Goal: Find specific page/section: Find specific page/section

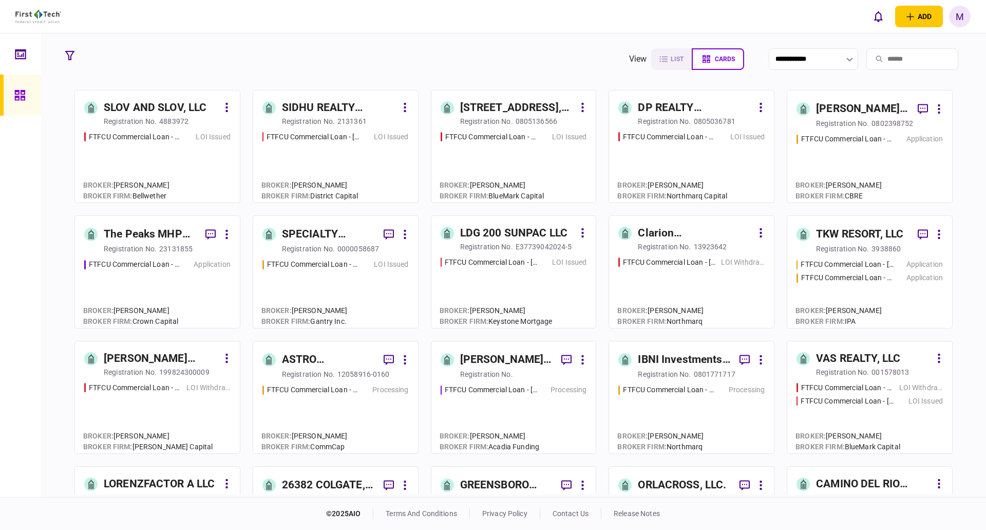
click at [874, 54] on input "search" at bounding box center [913, 59] width 92 height 22
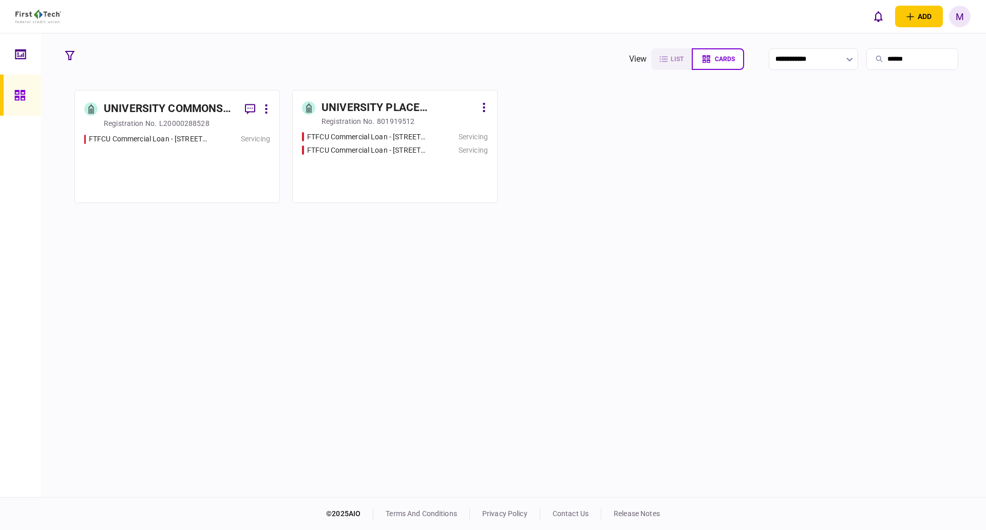
type input "******"
click at [199, 161] on div "FTFCU Commercial Loan - [STREET_ADDRESS][PERSON_NAME]" at bounding box center [177, 164] width 186 height 60
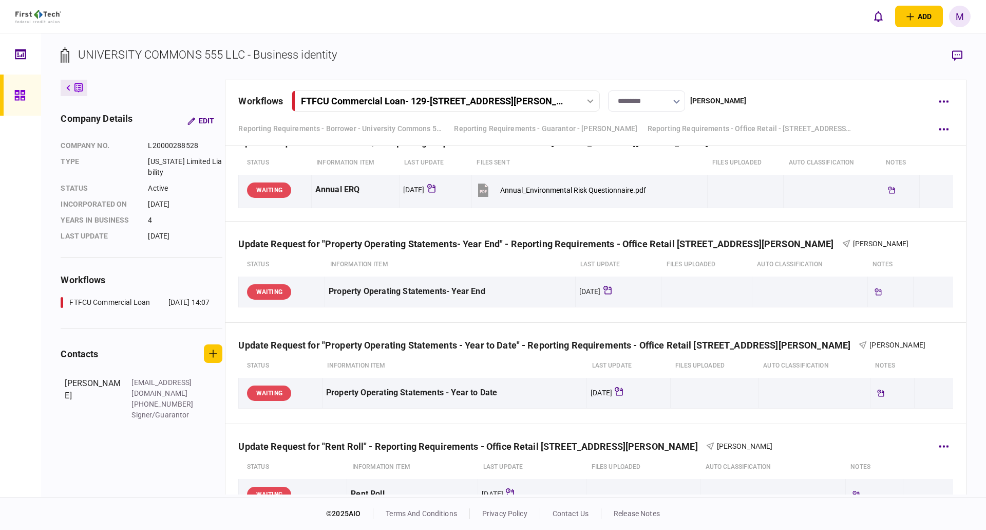
scroll to position [545, 0]
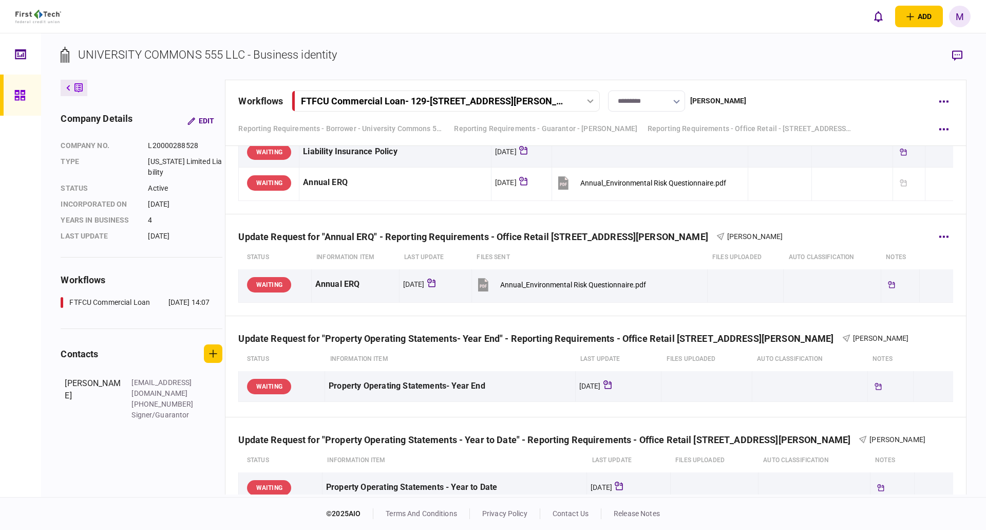
click at [670, 311] on div "Update Request for "Annual ERQ" - Reporting Requirements - Office Retail [STREE…" at bounding box center [595, 265] width 740 height 102
click at [742, 217] on div "Update Request for "Annual ERQ" - Reporting Requirements - Office Retail [STREE…" at bounding box center [595, 229] width 714 height 31
click at [633, 217] on div "Update Request for "Annual ERQ" - Reporting Requirements - Office Retail [STREE…" at bounding box center [595, 229] width 714 height 31
click at [727, 217] on div "Update Request for "Annual ERQ" - Reporting Requirements - Office Retail [STREE…" at bounding box center [595, 229] width 714 height 31
click at [654, 217] on div "Update Request for "Annual ERQ" - Reporting Requirements - Office Retail [STREE…" at bounding box center [595, 229] width 714 height 31
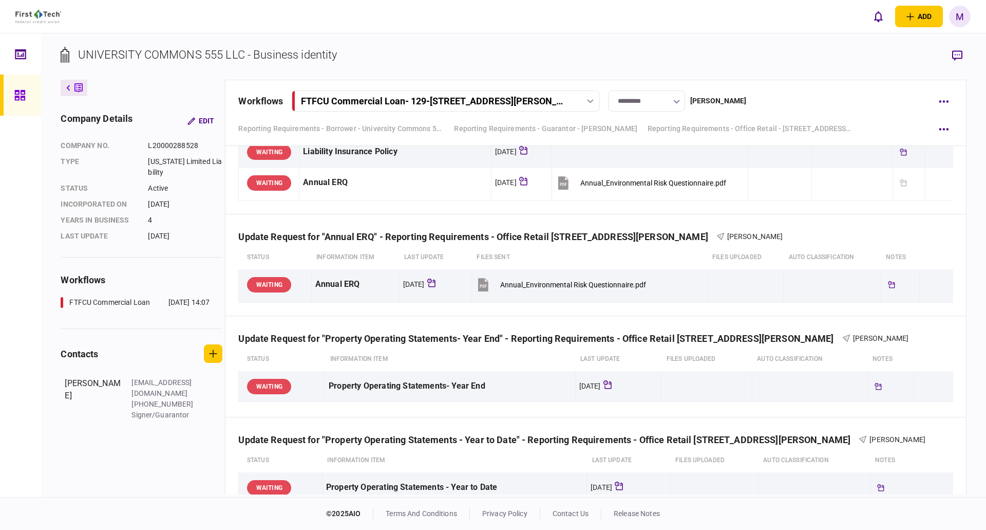
click at [723, 211] on div "Reporting Requirements - Office Retail - [STREET_ADDRESS][PERSON_NAME] [PERSON_…" at bounding box center [595, 86] width 740 height 256
click at [659, 214] on div "Update Request for "Annual ERQ" - Reporting Requirements - Office Retail [STREE…" at bounding box center [595, 229] width 714 height 31
click at [724, 214] on div "Update Request for "Annual ERQ" - Reporting Requirements - Office Retail [STREE…" at bounding box center [595, 229] width 714 height 31
drag, startPoint x: 650, startPoint y: 219, endPoint x: 756, endPoint y: 218, distance: 105.8
click at [667, 222] on div "Update Request for "Annual ERQ" - Reporting Requirements - Office Retail [STREE…" at bounding box center [595, 229] width 714 height 31
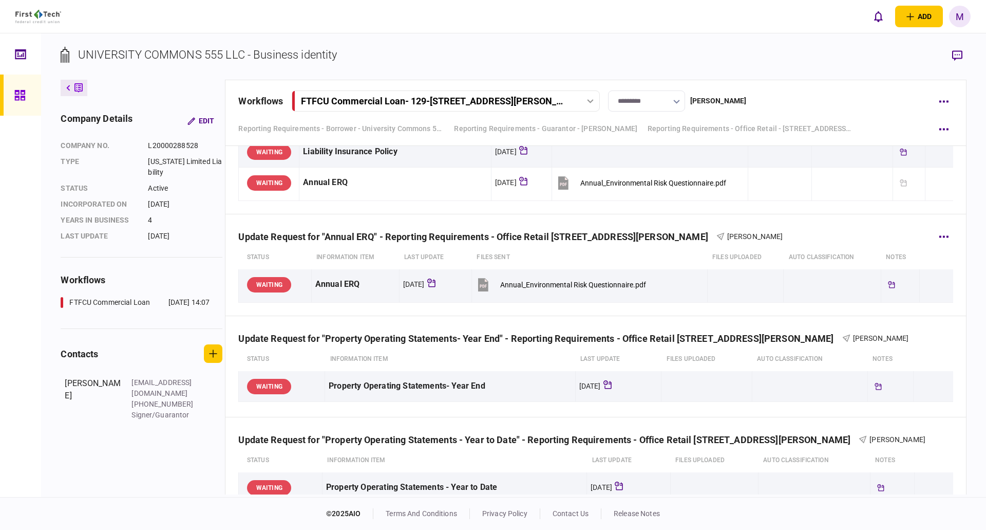
click at [671, 216] on div "Update Request for "Annual ERQ" - Reporting Requirements - Office Retail [STREE…" at bounding box center [595, 229] width 714 height 31
click at [653, 231] on div "Update Request for "Annual ERQ" - Reporting Requirements - Office Retail [STREE…" at bounding box center [477, 236] width 478 height 11
drag, startPoint x: 658, startPoint y: 216, endPoint x: 732, endPoint y: 220, distance: 74.1
click at [659, 216] on div "Update Request for "Annual ERQ" - Reporting Requirements - Office Retail [STREE…" at bounding box center [595, 229] width 714 height 31
click at [743, 220] on div "Update Request for "Annual ERQ" - Reporting Requirements - Office Retail [STREE…" at bounding box center [595, 229] width 714 height 31
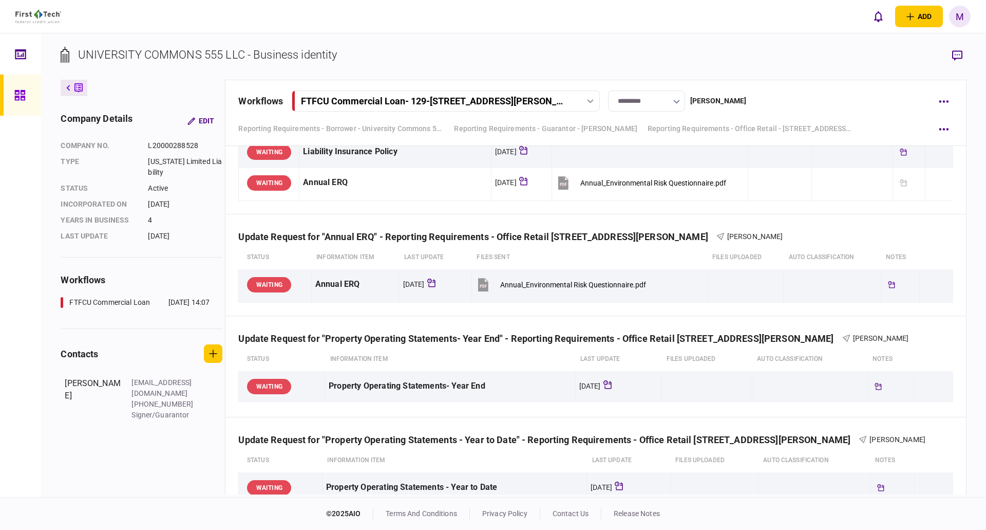
click at [641, 209] on div "Reporting Requirements - Office Retail - [STREET_ADDRESS][PERSON_NAME] [PERSON_…" at bounding box center [595, 86] width 740 height 256
click at [713, 209] on div "Reporting Requirements - Office Retail - [STREET_ADDRESS][PERSON_NAME] [PERSON_…" at bounding box center [595, 86] width 740 height 256
drag, startPoint x: 629, startPoint y: 219, endPoint x: 709, endPoint y: 222, distance: 79.7
click at [636, 221] on div "Update Request for "Annual ERQ" - Reporting Requirements - Office Retail [STREE…" at bounding box center [595, 229] width 714 height 31
click at [644, 213] on div "Reporting Requirements - Office Retail - [STREET_ADDRESS][PERSON_NAME] [PERSON_…" at bounding box center [595, 86] width 740 height 256
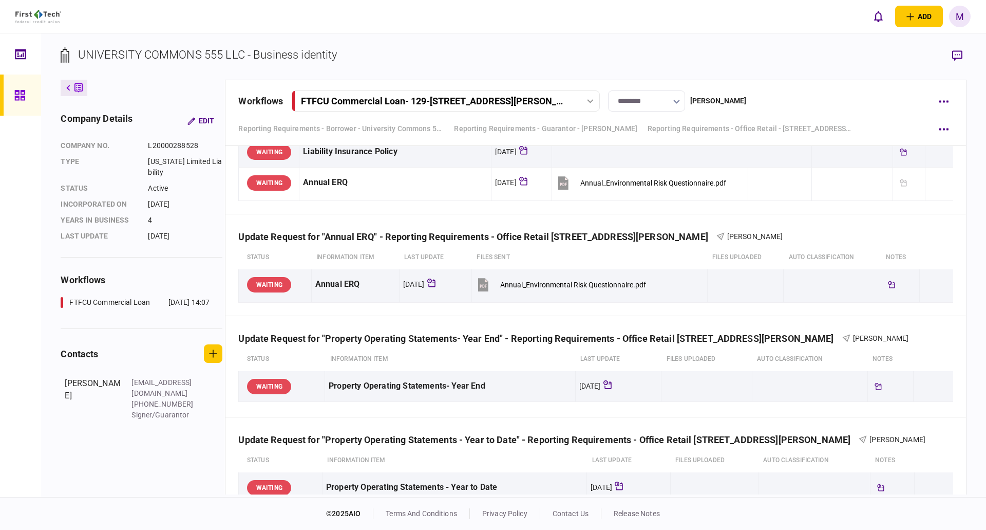
click at [661, 205] on div "Reporting Requirements - Office Retail - [STREET_ADDRESS][PERSON_NAME] [PERSON_…" at bounding box center [595, 86] width 740 height 256
click at [650, 226] on div "Update Request for "Annual ERQ" - Reporting Requirements - Office Retail [STREE…" at bounding box center [595, 229] width 714 height 31
click at [717, 223] on div "Update Request for "Annual ERQ" - Reporting Requirements - Office Retail [STREE…" at bounding box center [595, 229] width 714 height 31
click at [654, 214] on div "Reporting Requirements - Office Retail - [STREET_ADDRESS][PERSON_NAME] [PERSON_…" at bounding box center [595, 86] width 740 height 256
click at [747, 222] on div "Update Request for "Annual ERQ" - Reporting Requirements - Office Retail [STREE…" at bounding box center [595, 229] width 714 height 31
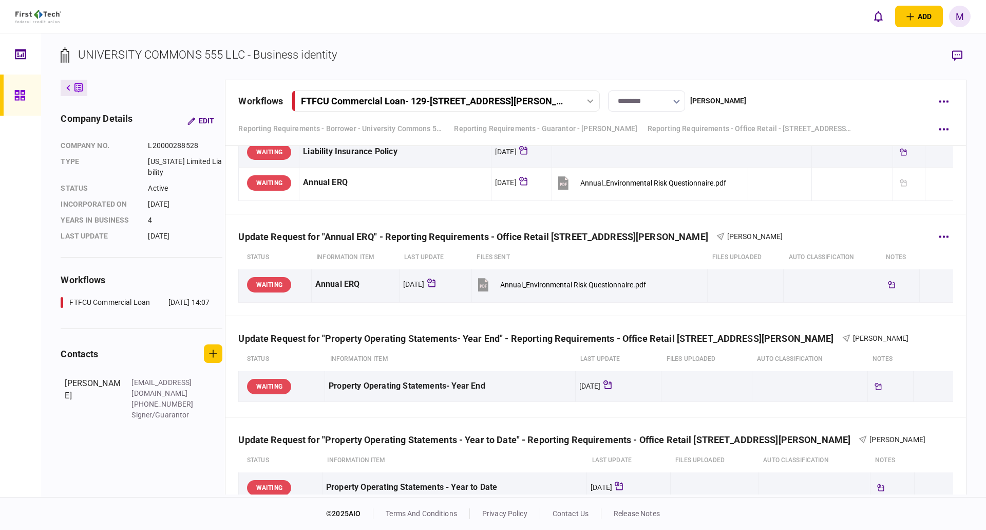
click at [652, 234] on div "Update Request for "Annual ERQ" - Reporting Requirements - Office Retail [STREE…" at bounding box center [477, 236] width 478 height 11
click at [648, 211] on div "Reporting Requirements - Office Retail - [STREET_ADDRESS][PERSON_NAME] [PERSON_…" at bounding box center [595, 86] width 740 height 256
click at [731, 219] on div "Update Request for "Annual ERQ" - Reporting Requirements - Office Retail [STREE…" at bounding box center [595, 229] width 714 height 31
drag, startPoint x: 644, startPoint y: 219, endPoint x: 742, endPoint y: 223, distance: 97.7
click at [647, 219] on div "Update Request for "Annual ERQ" - Reporting Requirements - Office Retail [STREE…" at bounding box center [595, 229] width 714 height 31
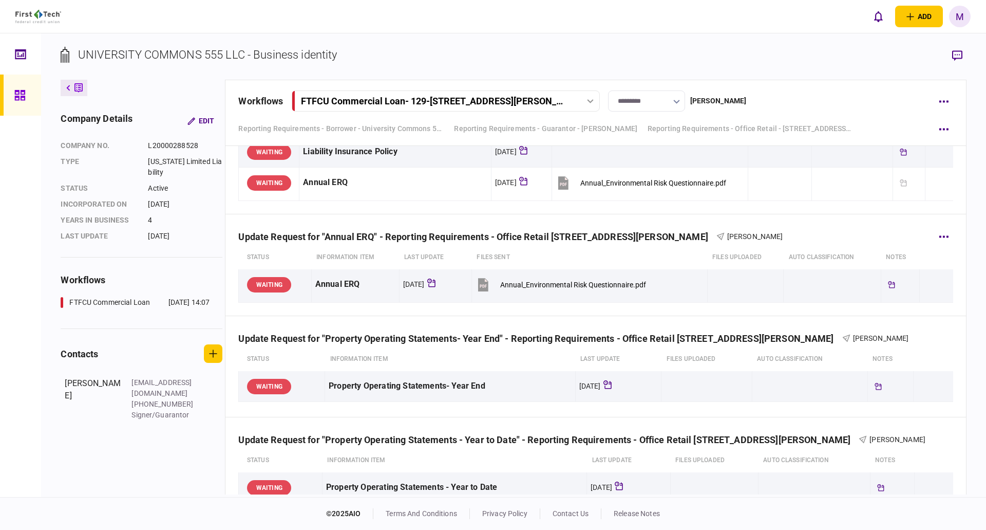
click at [650, 237] on div "Update Request for "Annual ERQ" - Reporting Requirements - Office Retail [STREE…" at bounding box center [477, 236] width 478 height 11
click at [649, 219] on div "Update Request for "Annual ERQ" - Reporting Requirements - Office Retail [STREE…" at bounding box center [595, 229] width 714 height 31
click at [712, 222] on div "Update Request for "Annual ERQ" - Reporting Requirements - Office Retail [STREE…" at bounding box center [595, 229] width 714 height 31
drag, startPoint x: 651, startPoint y: 222, endPoint x: 718, endPoint y: 222, distance: 66.8
click at [652, 222] on div "Update Request for "Annual ERQ" - Reporting Requirements - Office Retail [STREE…" at bounding box center [595, 229] width 714 height 31
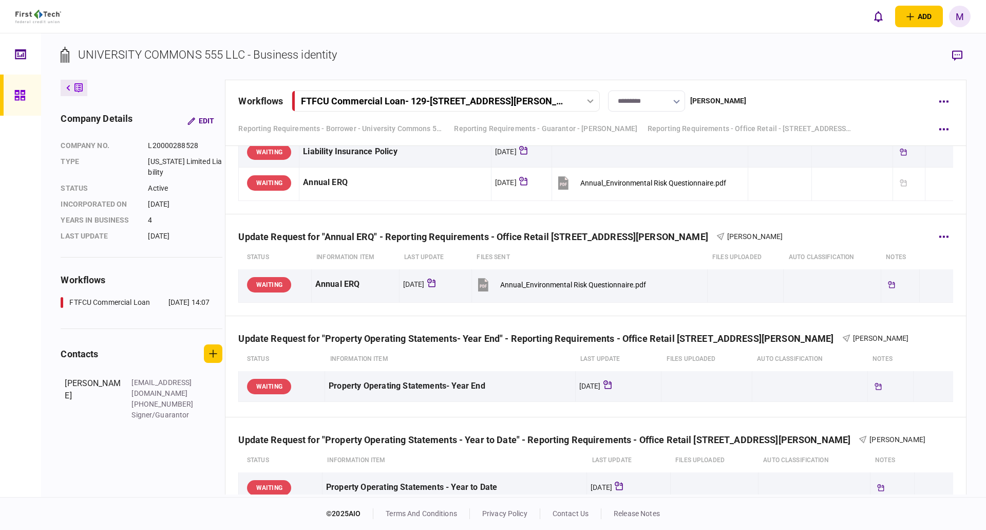
click at [718, 222] on div "Update Request for "Annual ERQ" - Reporting Requirements - Office Retail [STREE…" at bounding box center [595, 229] width 714 height 31
click at [652, 222] on div "Update Request for "Annual ERQ" - Reporting Requirements - Office Retail [STREE…" at bounding box center [595, 229] width 714 height 31
click at [699, 223] on div "Update Request for "Annual ERQ" - Reporting Requirements - Office Retail [STREE…" at bounding box center [595, 229] width 714 height 31
click at [658, 224] on div "Update Request for "Annual ERQ" - Reporting Requirements - Office Retail [STREE…" at bounding box center [595, 229] width 714 height 31
click at [657, 238] on div "Update Request for "Annual ERQ" - Reporting Requirements - Office Retail [STREE…" at bounding box center [477, 236] width 478 height 11
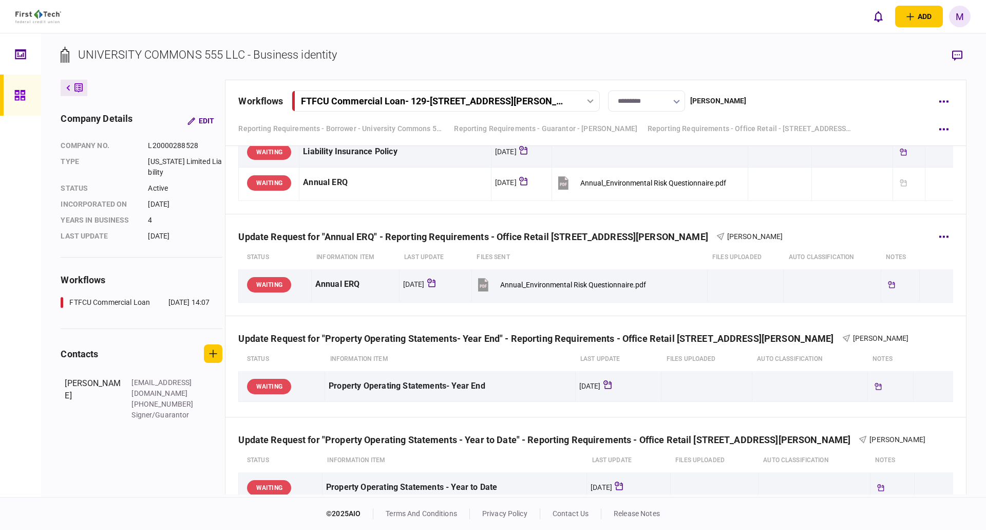
click at [654, 215] on div "Update Request for "Annual ERQ" - Reporting Requirements - Office Retail [STREE…" at bounding box center [595, 229] width 714 height 31
click at [720, 214] on div "Update Request for "Annual ERQ" - Reporting Requirements - Office Retail [STREE…" at bounding box center [595, 229] width 714 height 31
click at [646, 214] on div "Update Request for "Annual ERQ" - Reporting Requirements - Office Retail [STREE…" at bounding box center [595, 229] width 714 height 31
click at [727, 214] on div "Update Request for "Annual ERQ" - Reporting Requirements - Office Retail [STREE…" at bounding box center [595, 229] width 714 height 31
click at [648, 214] on div "Reporting Requirements - Office Retail - [STREET_ADDRESS][PERSON_NAME] [PERSON_…" at bounding box center [595, 86] width 740 height 256
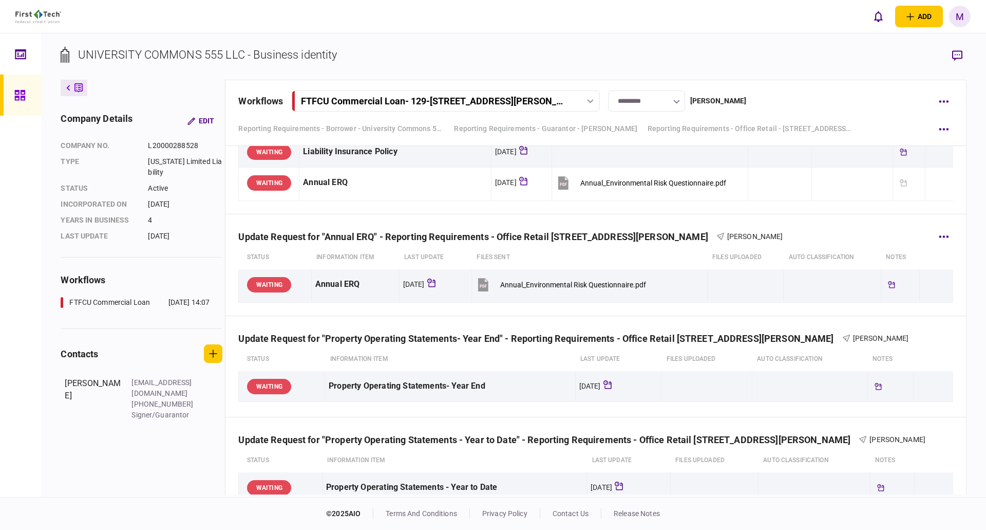
click at [648, 238] on div "Update Request for "Annual ERQ" - Reporting Requirements - Office Retail [STREE…" at bounding box center [477, 236] width 478 height 11
click at [649, 218] on div "Update Request for "Annual ERQ" - Reporting Requirements - Office Retail [STREE…" at bounding box center [595, 229] width 714 height 31
click at [674, 218] on div "Update Request for "Annual ERQ" - Reporting Requirements - Office Retail [STREE…" at bounding box center [595, 229] width 714 height 31
click at [636, 213] on div "Reporting Requirements - Office Retail - [STREET_ADDRESS][PERSON_NAME] [PERSON_…" at bounding box center [595, 86] width 740 height 256
click at [670, 213] on div "Reporting Requirements - Office Retail - [STREET_ADDRESS][PERSON_NAME] [PERSON_…" at bounding box center [595, 86] width 740 height 256
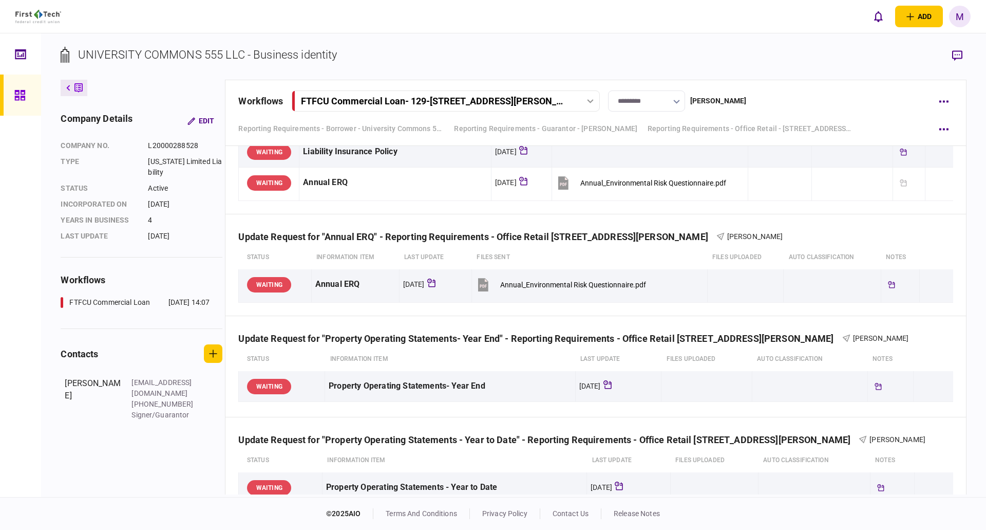
click at [648, 210] on div "Reporting Requirements - Office Retail - [STREET_ADDRESS][PERSON_NAME] [PERSON_…" at bounding box center [595, 86] width 740 height 256
click at [657, 232] on div "Update Request for "Annual ERQ" - Reporting Requirements - Office Retail [STREE…" at bounding box center [477, 236] width 478 height 11
click at [651, 214] on div "Update Request for "Annual ERQ" - Reporting Requirements - Office Retail [STREE…" at bounding box center [595, 229] width 714 height 31
click at [698, 214] on div "Reporting Requirements - Office Retail - [STREET_ADDRESS][PERSON_NAME] [PERSON_…" at bounding box center [595, 86] width 740 height 256
click at [657, 214] on div "Reporting Requirements - Office Retail - [STREET_ADDRESS][PERSON_NAME] [PERSON_…" at bounding box center [595, 86] width 740 height 256
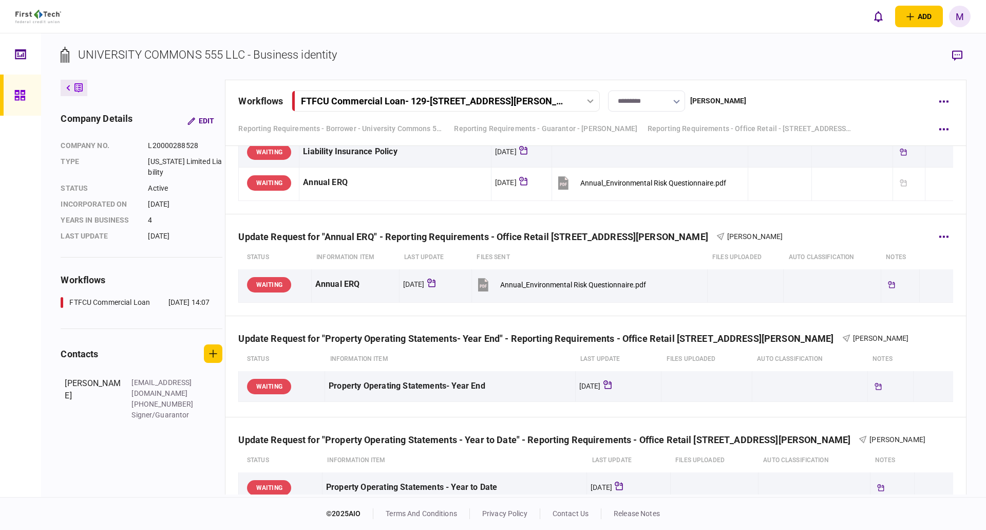
click at [716, 216] on div "Update Request for "Annual ERQ" - Reporting Requirements - Office Retail [STREE…" at bounding box center [595, 229] width 714 height 31
click at [648, 211] on div "Reporting Requirements - Office Retail - [STREET_ADDRESS][PERSON_NAME] [PERSON_…" at bounding box center [595, 86] width 740 height 256
click at [701, 211] on div "Reporting Requirements - Office Retail - [STREET_ADDRESS][PERSON_NAME] [PERSON_…" at bounding box center [595, 86] width 740 height 256
click at [650, 211] on div "Reporting Requirements - Office Retail - [STREET_ADDRESS][PERSON_NAME] [PERSON_…" at bounding box center [595, 86] width 740 height 256
click at [745, 223] on div "Update Request for "Annual ERQ" - Reporting Requirements - Office Retail [STREE…" at bounding box center [595, 229] width 714 height 31
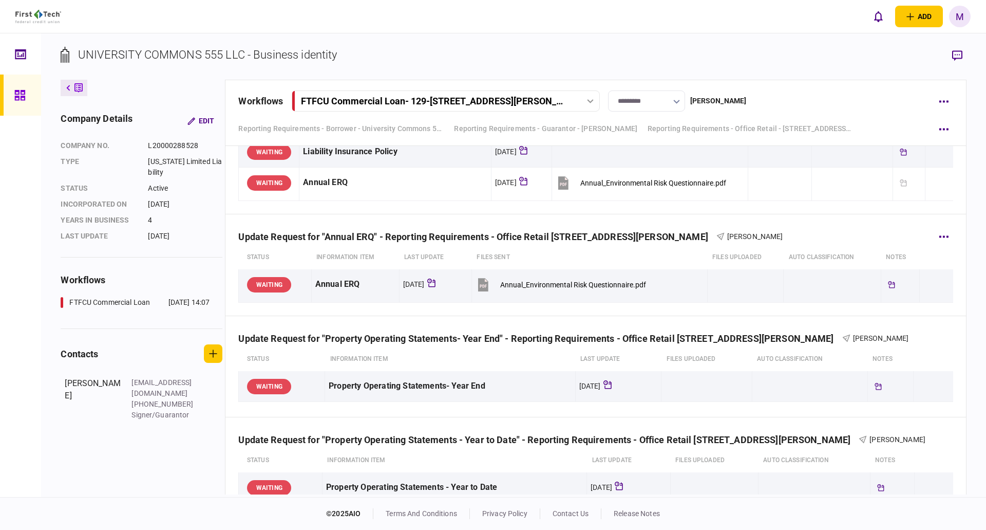
click at [651, 215] on div "Update Request for "Annual ERQ" - Reporting Requirements - Office Retail [STREE…" at bounding box center [595, 229] width 714 height 31
click at [650, 235] on div "Update Request for "Annual ERQ" - Reporting Requirements - Office Retail [STREE…" at bounding box center [477, 236] width 478 height 11
click at [650, 211] on div "Reporting Requirements - Office Retail - [STREET_ADDRESS][PERSON_NAME] [PERSON_…" at bounding box center [595, 86] width 740 height 256
click at [695, 212] on div "Reporting Requirements - Office Retail - [STREET_ADDRESS][PERSON_NAME] [PERSON_…" at bounding box center [595, 86] width 740 height 256
click at [652, 213] on div "Reporting Requirements - Office Retail - [STREET_ADDRESS][PERSON_NAME] [PERSON_…" at bounding box center [595, 86] width 740 height 256
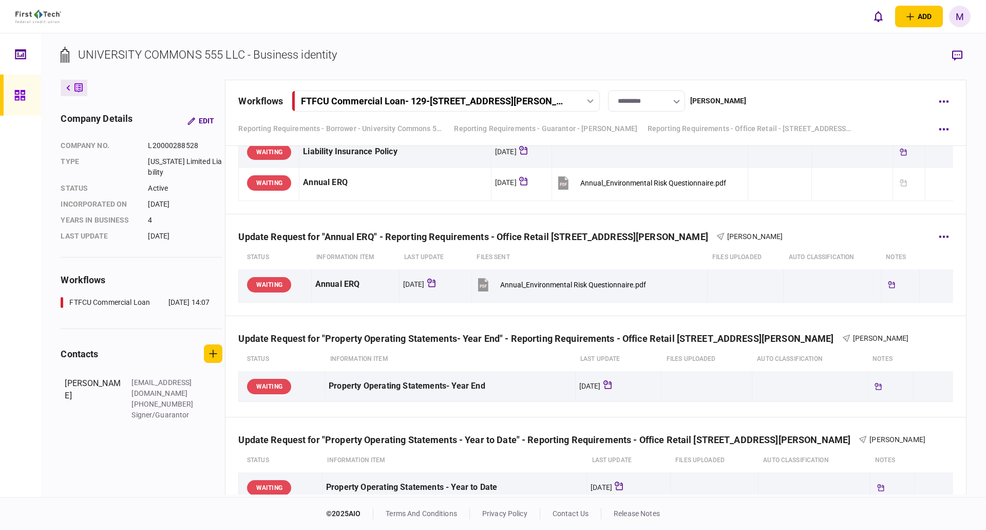
click at [688, 217] on div "Update Request for "Annual ERQ" - Reporting Requirements - Office Retail [STREE…" at bounding box center [595, 229] width 714 height 31
click at [645, 218] on div "Update Request for "Annual ERQ" - Reporting Requirements - Office Retail [STREE…" at bounding box center [595, 229] width 714 height 31
click at [653, 237] on div "Update Request for "Annual ERQ" - Reporting Requirements - Office Retail [STREE…" at bounding box center [477, 236] width 478 height 11
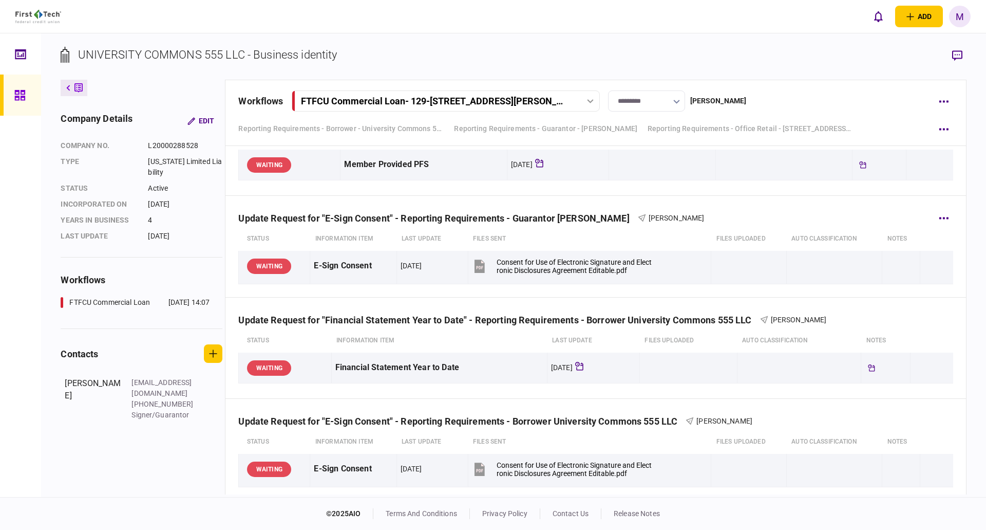
scroll to position [1213, 0]
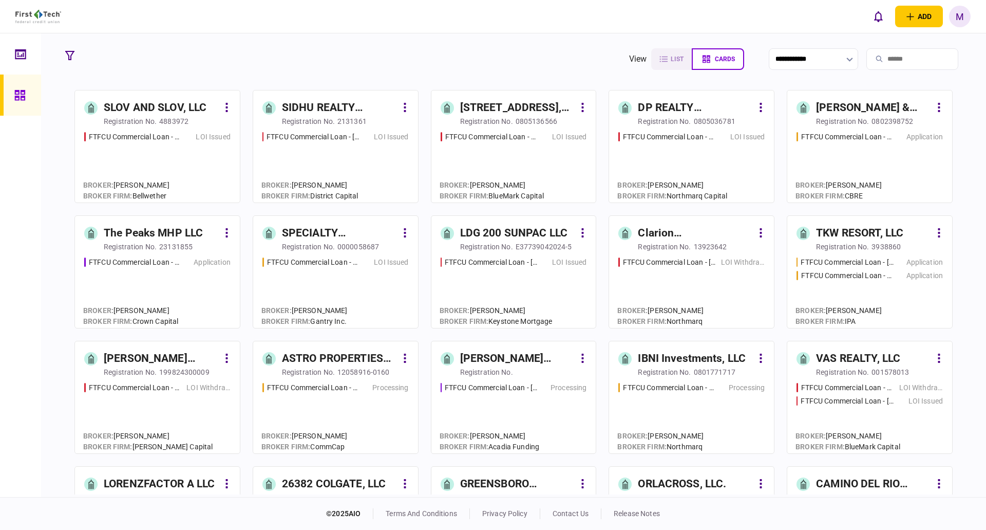
click at [908, 57] on input "search" at bounding box center [913, 59] width 92 height 22
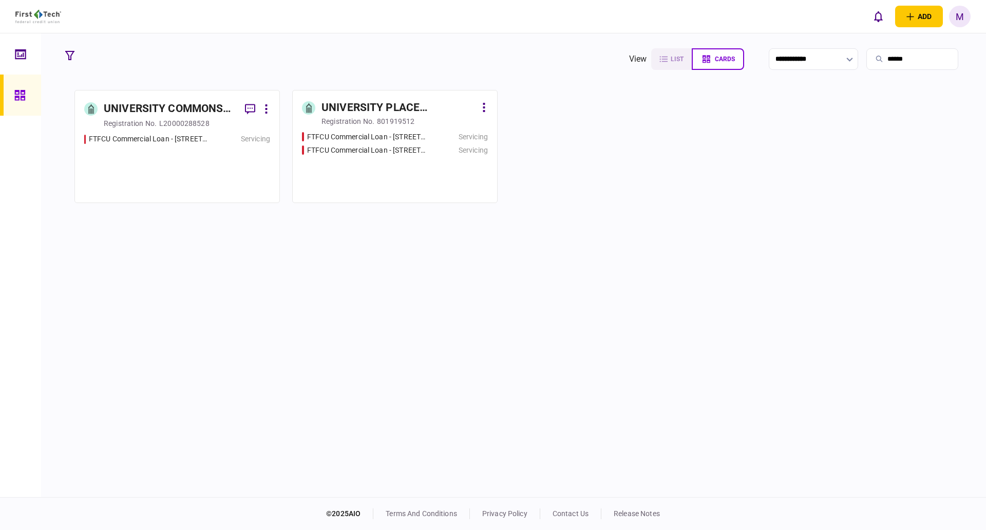
type input "******"
click at [156, 154] on div "FTFCU Commercial Loan - [STREET_ADDRESS][PERSON_NAME]" at bounding box center [177, 164] width 186 height 60
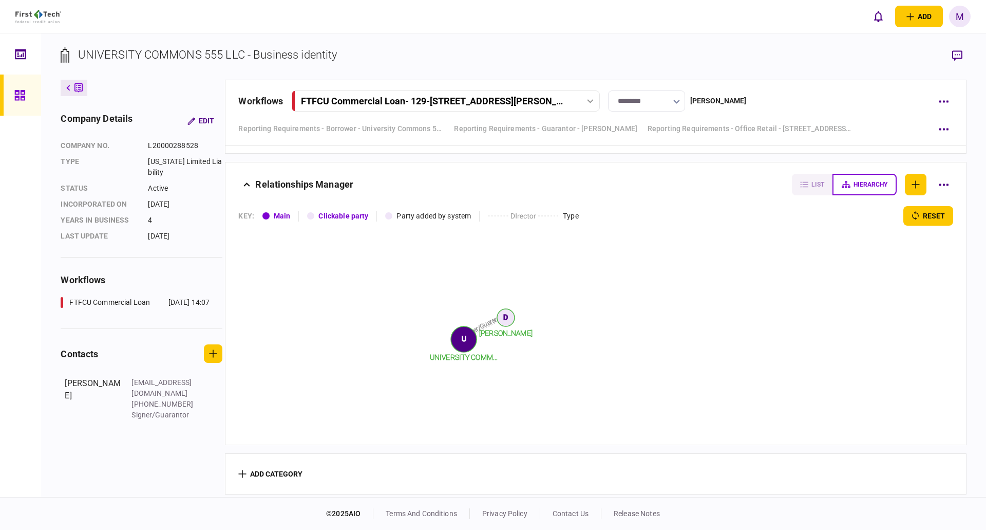
scroll to position [1213, 0]
